Goal: Task Accomplishment & Management: Manage account settings

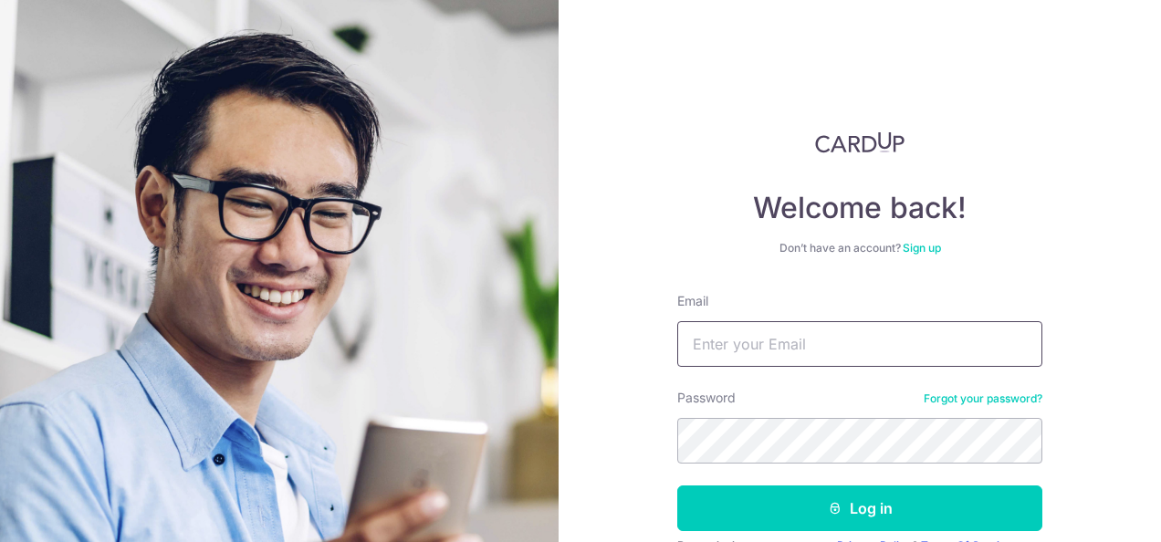
type input "[PERSON_NAME][EMAIL_ADDRESS][DOMAIN_NAME]"
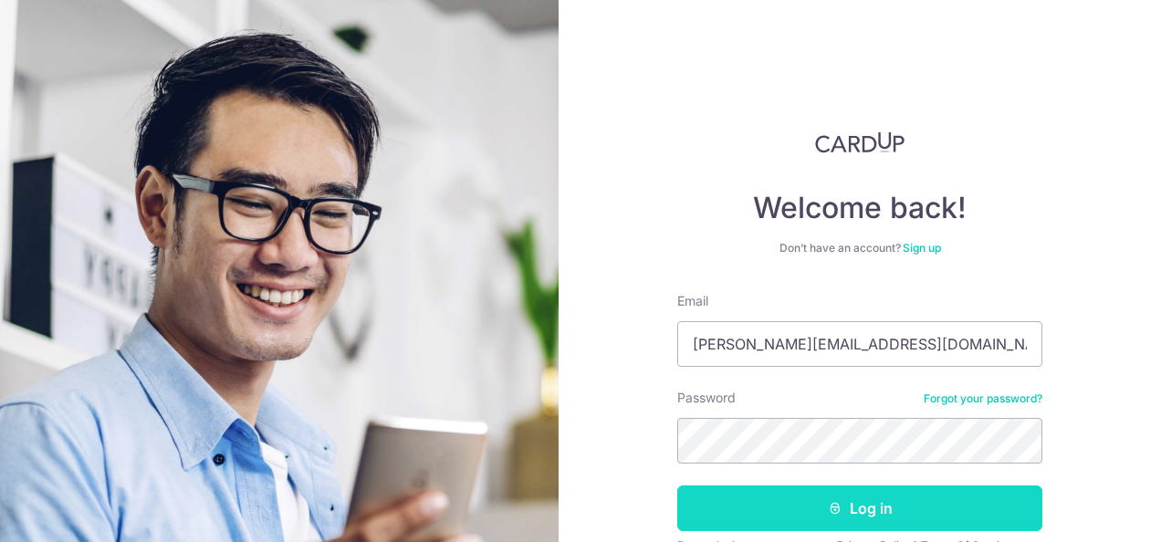
click at [851, 524] on button "Log in" at bounding box center [859, 509] width 365 height 46
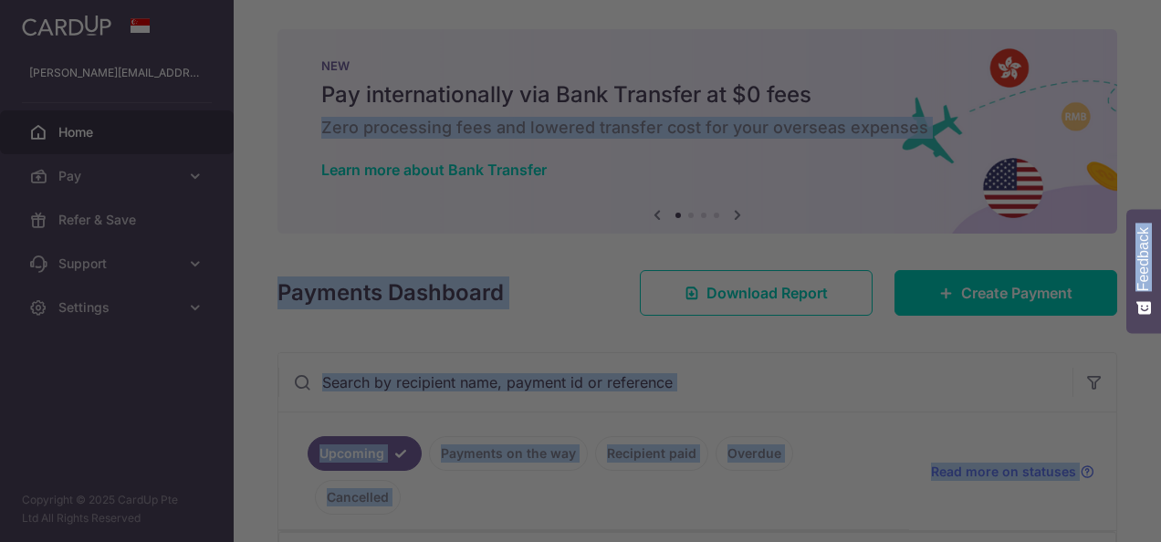
drag, startPoint x: 1158, startPoint y: 74, endPoint x: 1160, endPoint y: 97, distance: 22.9
click at [1160, 97] on html "gabriel.lee74@gmail.com Home Pay Payments Recipients Cards Refer & Save Support…" at bounding box center [580, 271] width 1161 height 542
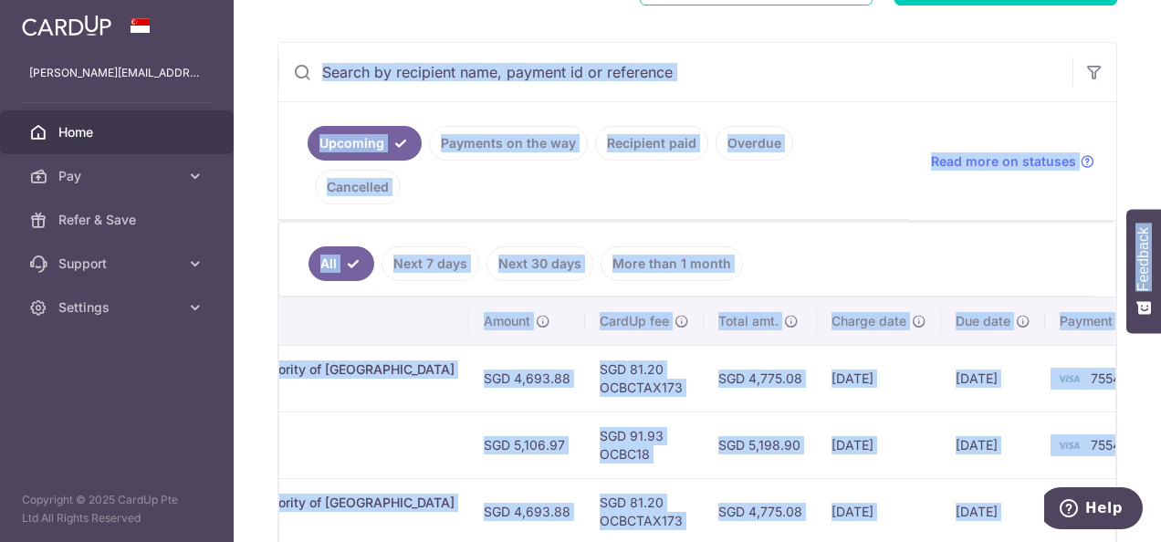
scroll to position [316, 0]
